Goal: Task Accomplishment & Management: Complete application form

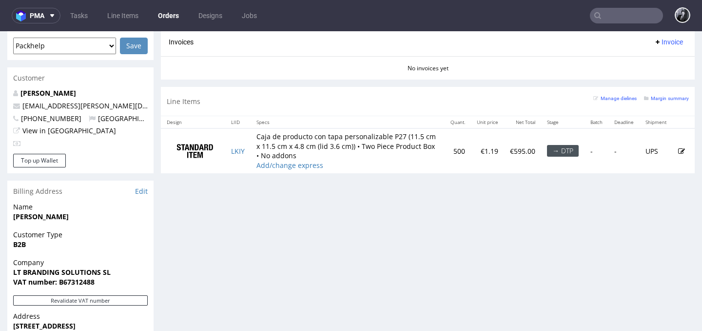
scroll to position [445, 0]
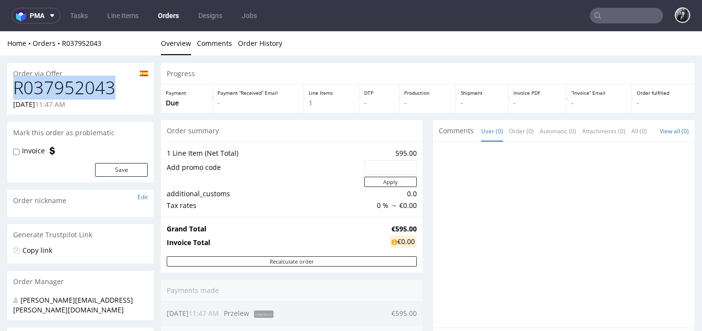
drag, startPoint x: 126, startPoint y: 88, endPoint x: 14, endPoint y: 88, distance: 112.1
click at [14, 88] on h1 "R037952043" at bounding box center [80, 87] width 135 height 19
copy h1 "R037952043"
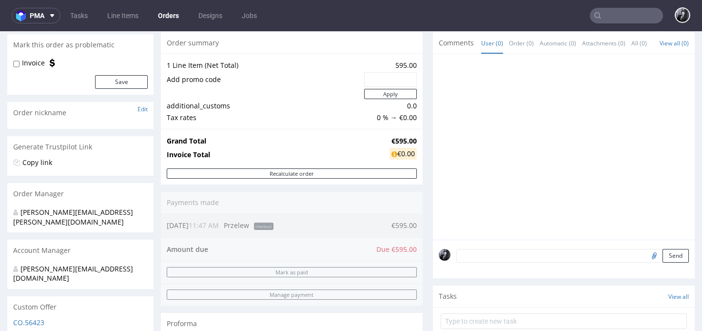
scroll to position [86, 0]
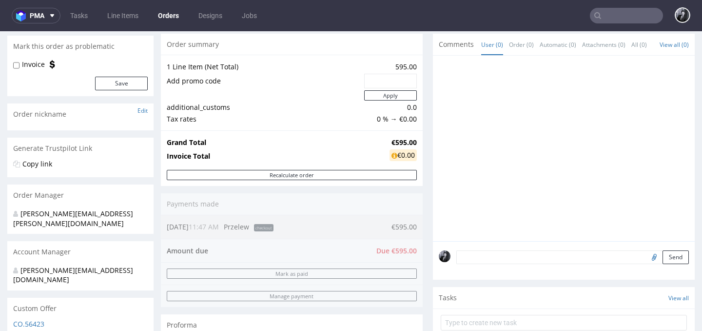
click at [377, 147] on td "Grand Total" at bounding box center [277, 142] width 220 height 12
drag, startPoint x: 376, startPoint y: 141, endPoint x: 411, endPoint y: 143, distance: 34.6
click at [411, 143] on tr "Grand Total €595.00" at bounding box center [292, 142] width 250 height 12
copy tr "€595.00"
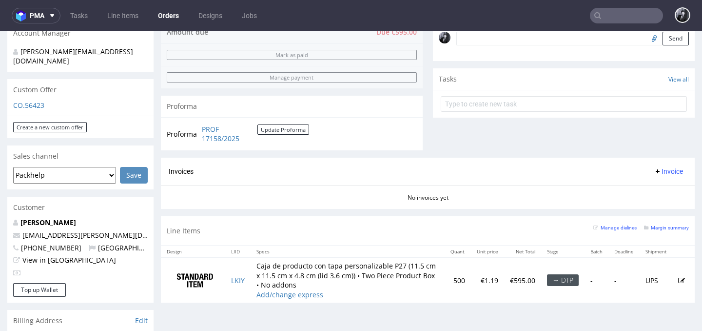
scroll to position [357, 0]
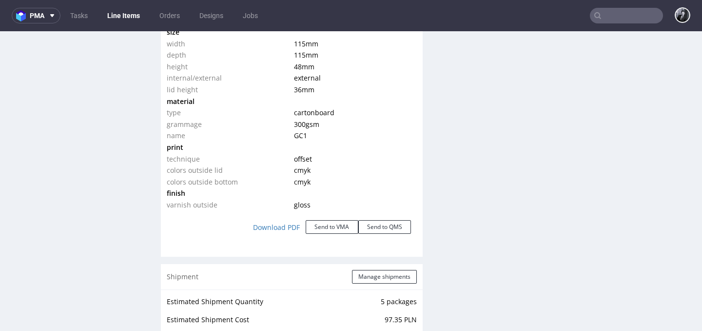
scroll to position [1036, 0]
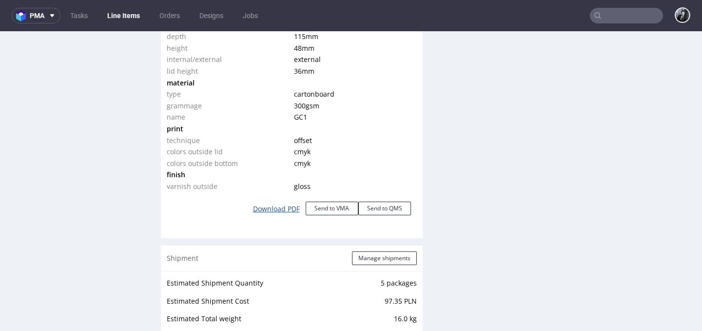
click at [277, 208] on link "Download PDF" at bounding box center [276, 208] width 58 height 21
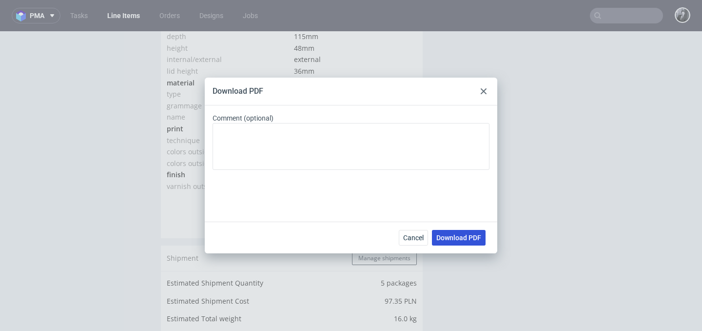
click at [470, 240] on span "Download PDF" at bounding box center [458, 237] width 45 height 7
click at [479, 93] on div at bounding box center [484, 91] width 12 height 12
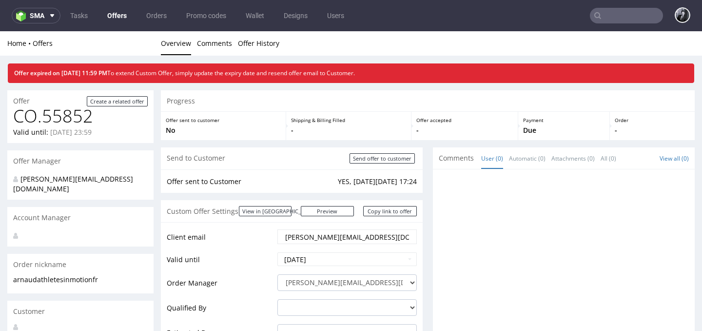
click at [117, 16] on link "Offers" at bounding box center [116, 16] width 31 height 16
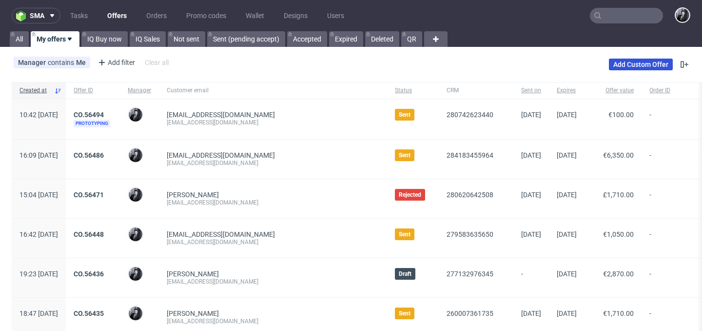
click at [641, 62] on link "Add Custom Offer" at bounding box center [641, 64] width 64 height 12
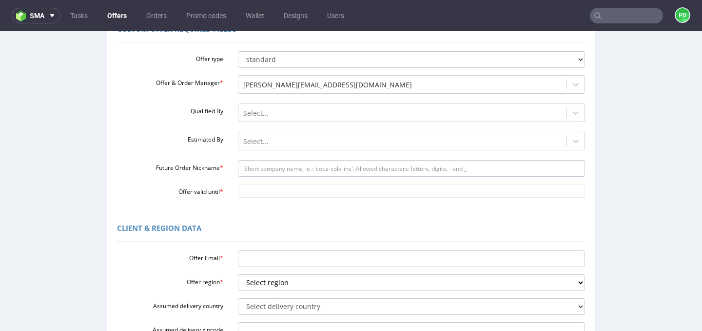
scroll to position [95, 0]
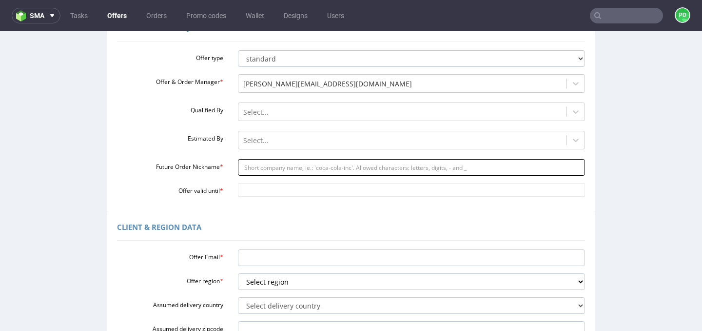
click at [303, 169] on input "Future Order Nickname *" at bounding box center [412, 167] width 348 height 17
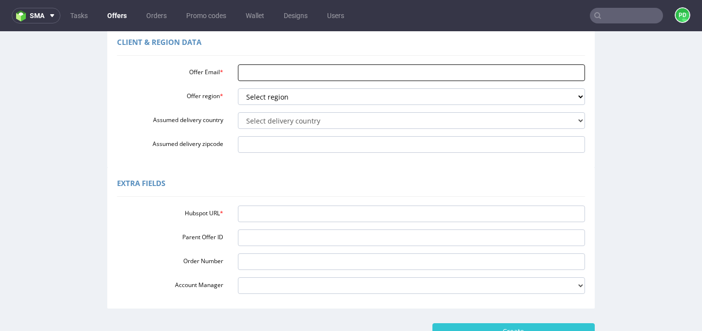
scroll to position [284, 0]
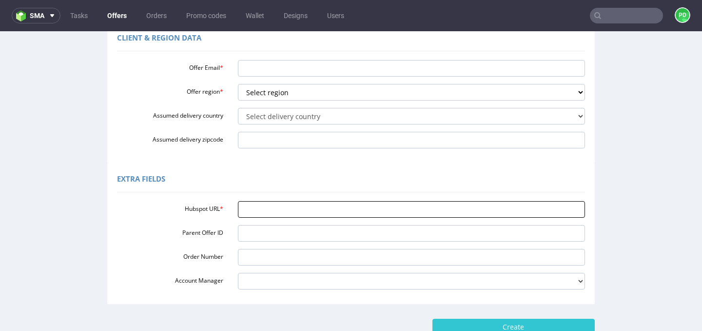
click at [281, 213] on input "Hubspot URL *" at bounding box center [412, 209] width 348 height 17
paste input "[URL][DOMAIN_NAME]"
type input "[URL][DOMAIN_NAME]"
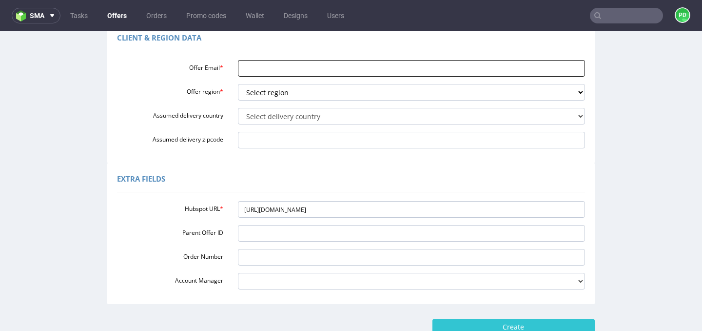
click at [259, 67] on input "Offer Email *" at bounding box center [412, 68] width 348 height 17
paste input "[PERSON_NAME][EMAIL_ADDRESS][DOMAIN_NAME]"
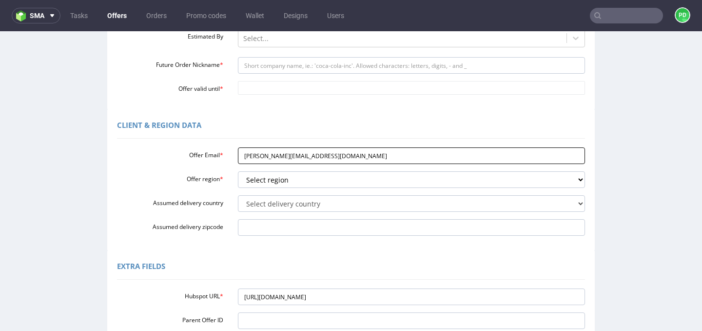
scroll to position [195, 0]
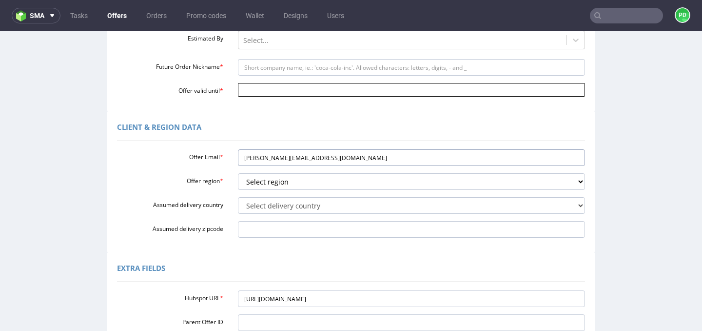
type input "[PERSON_NAME][EMAIL_ADDRESS][DOMAIN_NAME]"
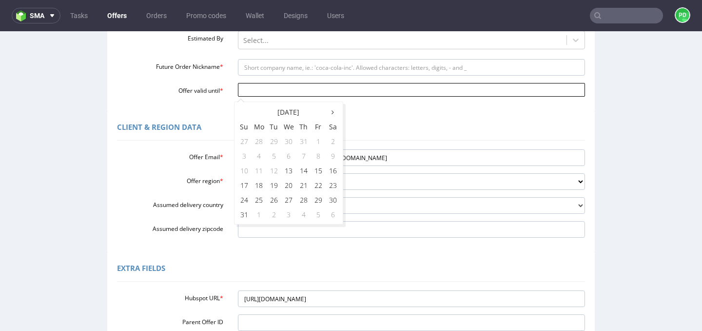
click at [260, 94] on input "Offer valid until *" at bounding box center [412, 90] width 348 height 14
paste input "[DATE]"
type input "[DATE]"
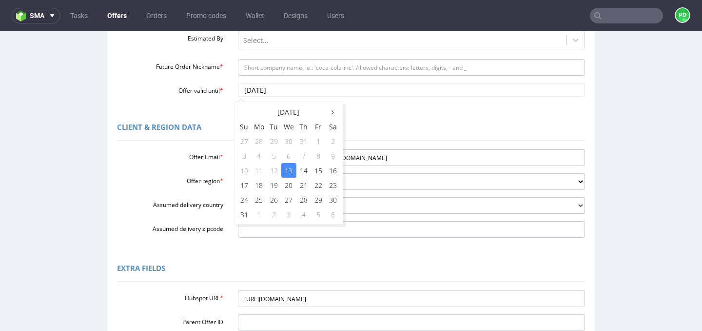
click at [212, 128] on div "Client & Region data" at bounding box center [351, 128] width 468 height 23
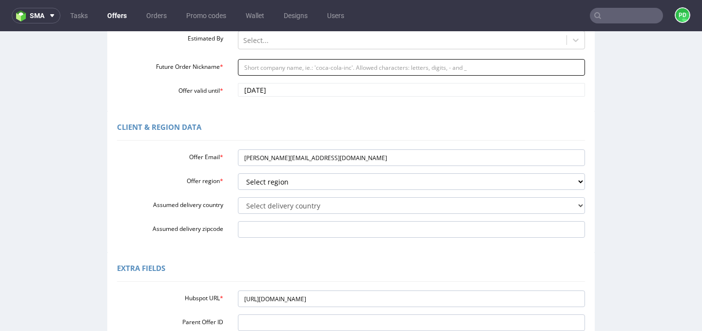
click at [285, 72] on input "Future Order Nickname *" at bounding box center [412, 67] width 348 height 17
paste input "hassanvixxaeu"
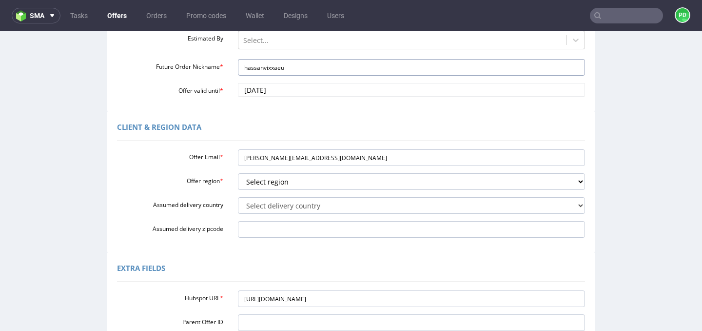
type input "hassanvixxaeu"
click at [231, 132] on div "Client & Region data" at bounding box center [351, 128] width 468 height 23
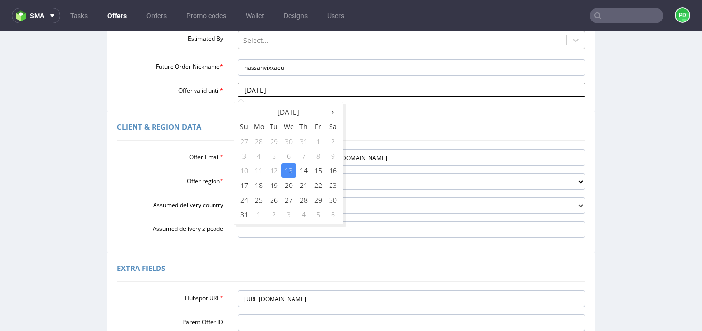
click at [306, 93] on input "[DATE]" at bounding box center [412, 90] width 348 height 14
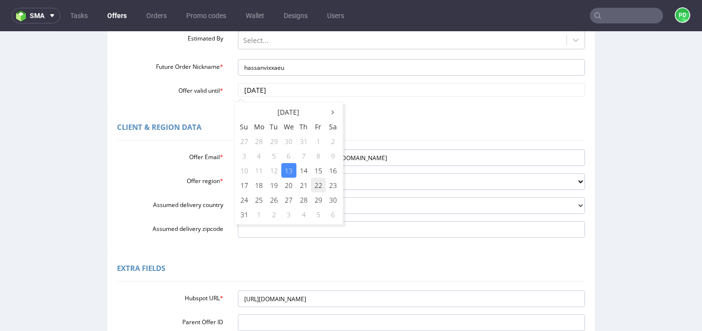
click at [313, 187] on td "22" at bounding box center [318, 184] width 15 height 15
type input "[DATE]"
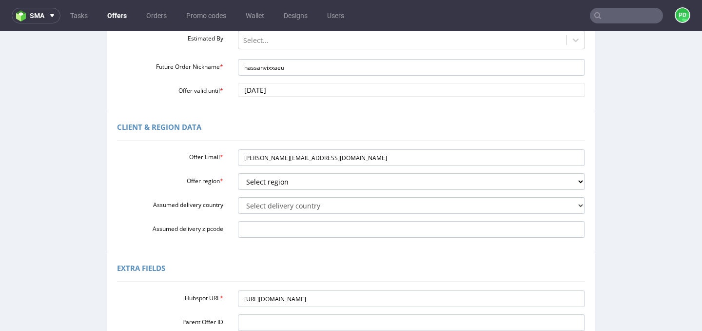
click at [351, 133] on div "Client & Region data" at bounding box center [351, 128] width 468 height 23
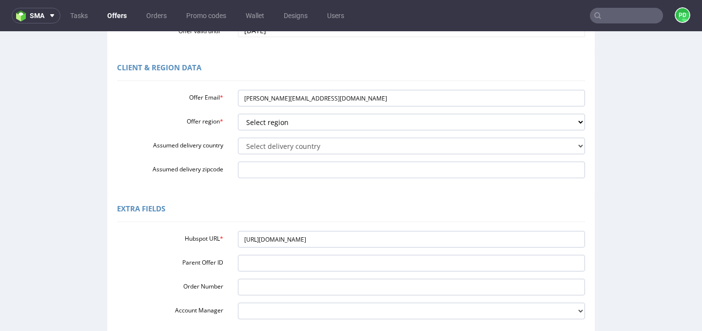
scroll to position [262, 0]
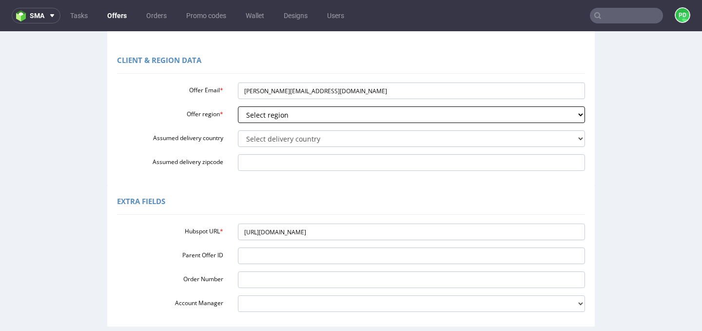
click at [273, 118] on select "Select region eu gb de pl fr it es" at bounding box center [412, 114] width 348 height 17
select select "fr"
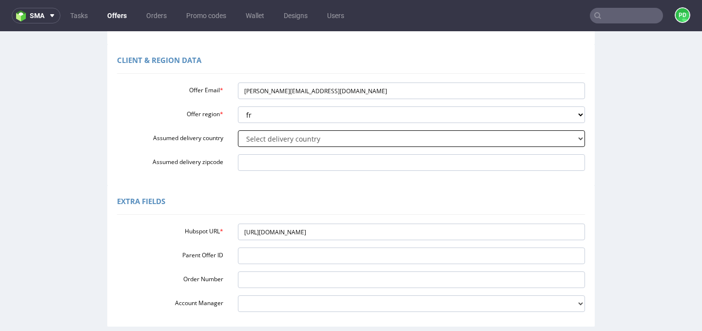
click at [297, 140] on select "Select delivery country [GEOGRAPHIC_DATA] [GEOGRAPHIC_DATA] [GEOGRAPHIC_DATA] […" at bounding box center [412, 138] width 348 height 17
select select "75"
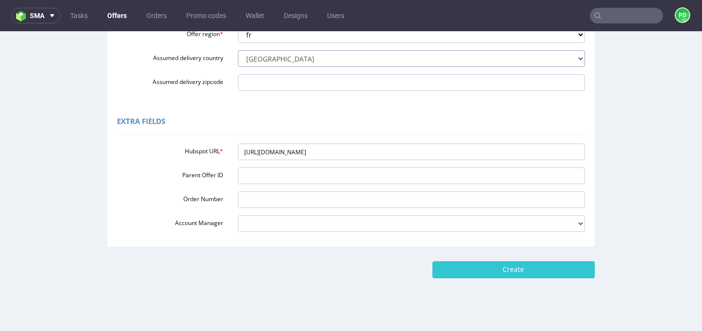
scroll to position [352, 0]
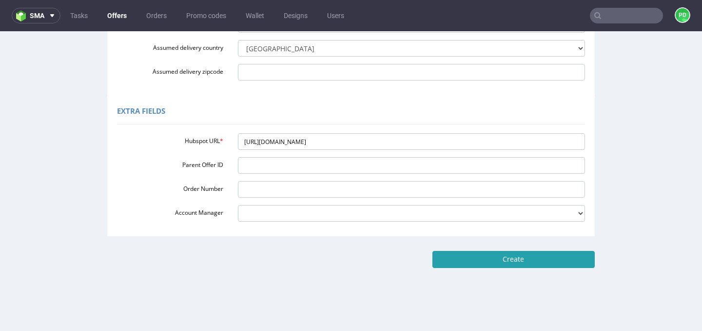
click at [557, 256] on input "Create" at bounding box center [513, 259] width 162 height 17
type input "Please wait..."
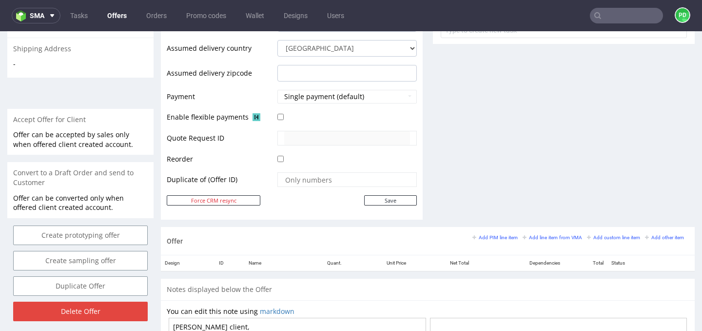
scroll to position [401, 0]
